Goal: Information Seeking & Learning: Learn about a topic

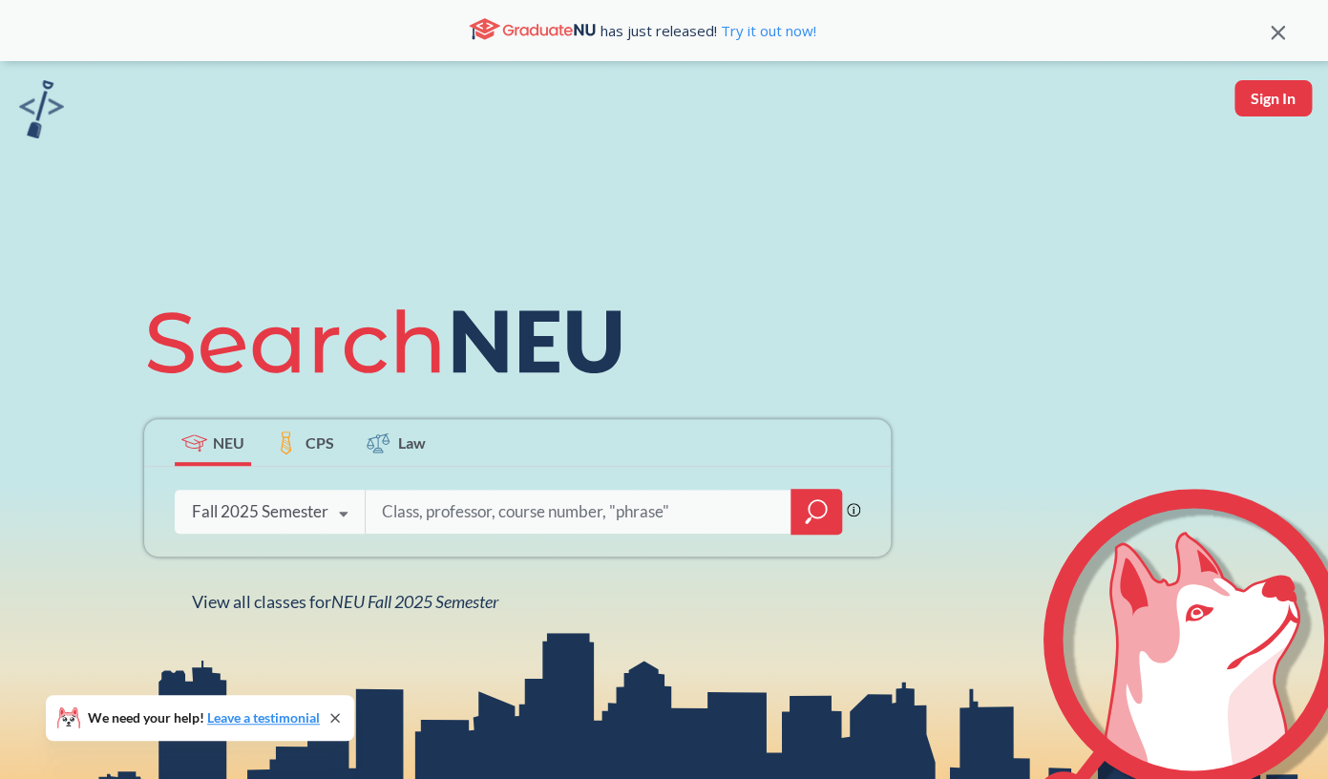
click at [439, 520] on input "search" at bounding box center [578, 512] width 397 height 40
type input "design patterns"
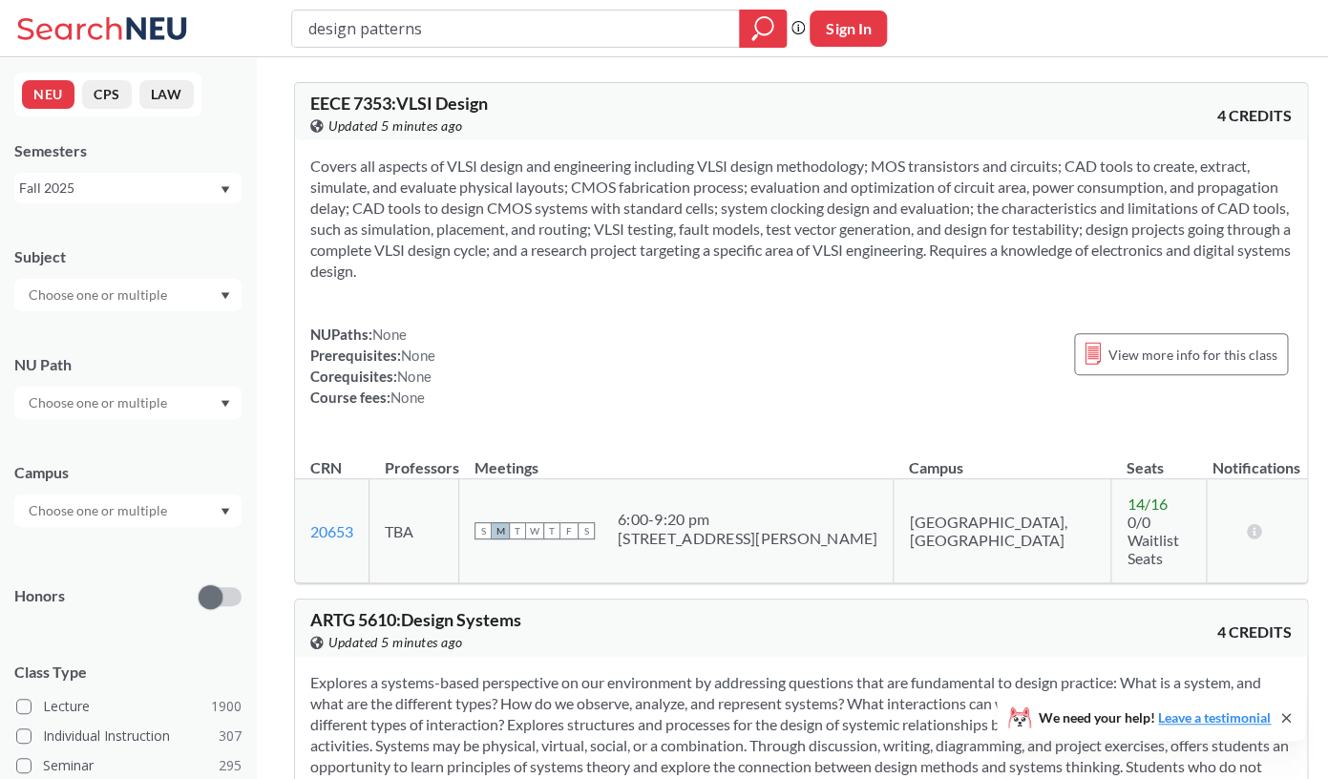
click at [132, 293] on input "text" at bounding box center [99, 295] width 160 height 23
type input "csye"
click at [94, 330] on div "CSYE ( 13 )" at bounding box center [133, 328] width 216 height 21
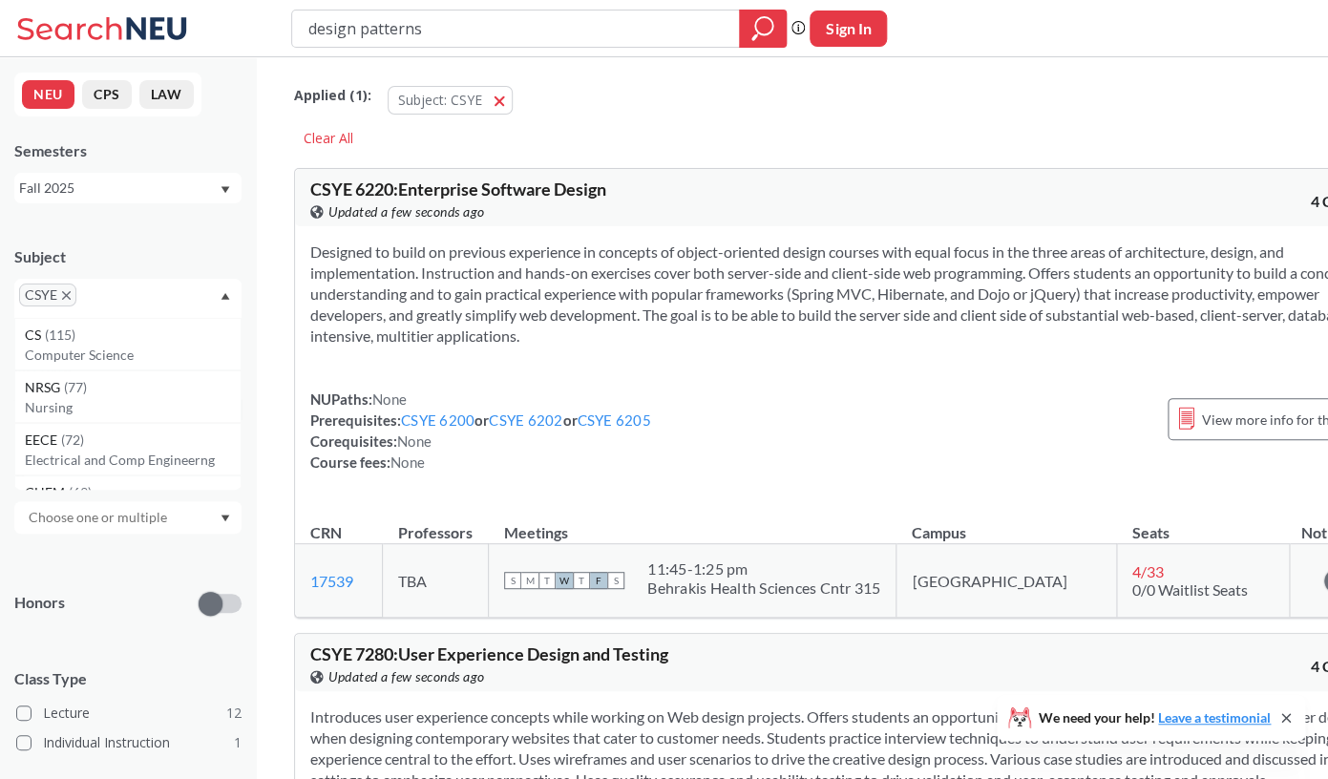
click at [223, 296] on icon "Dropdown arrow" at bounding box center [226, 296] width 10 height 8
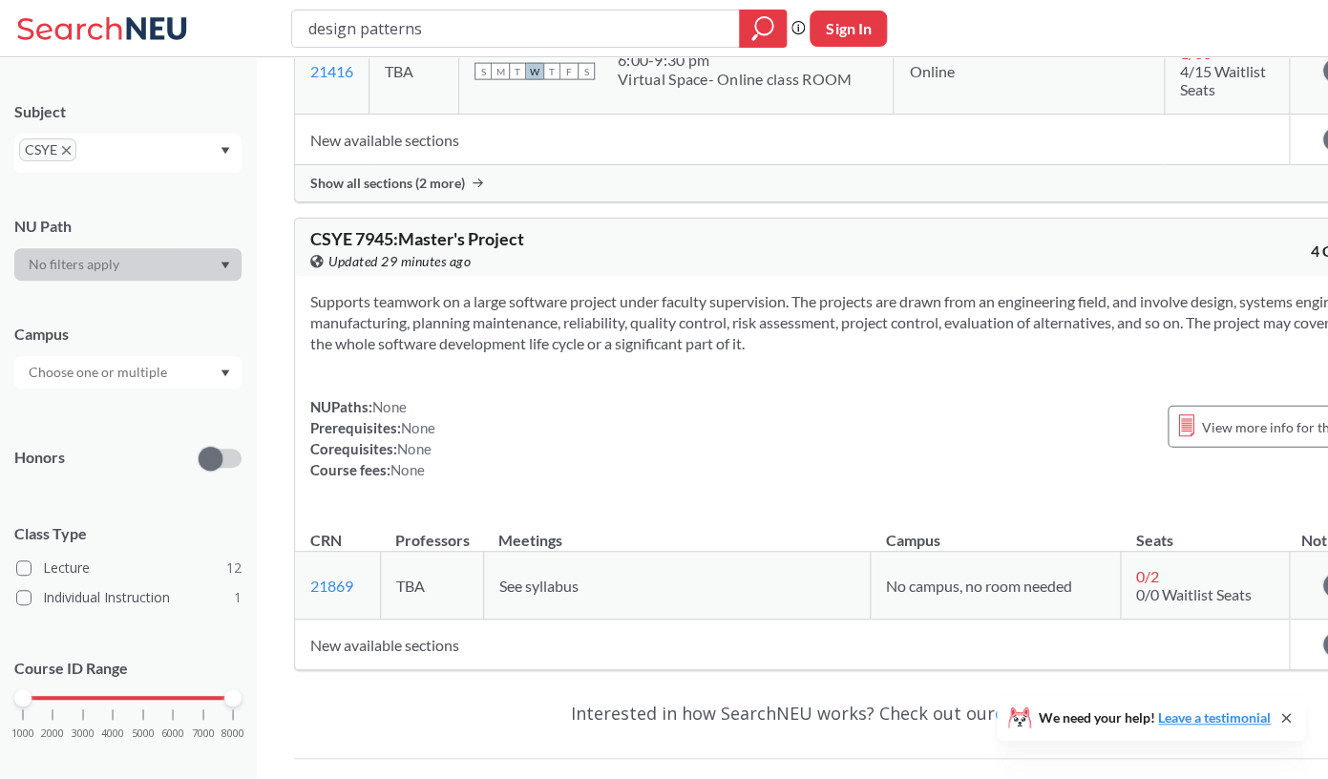
scroll to position [6784, 0]
